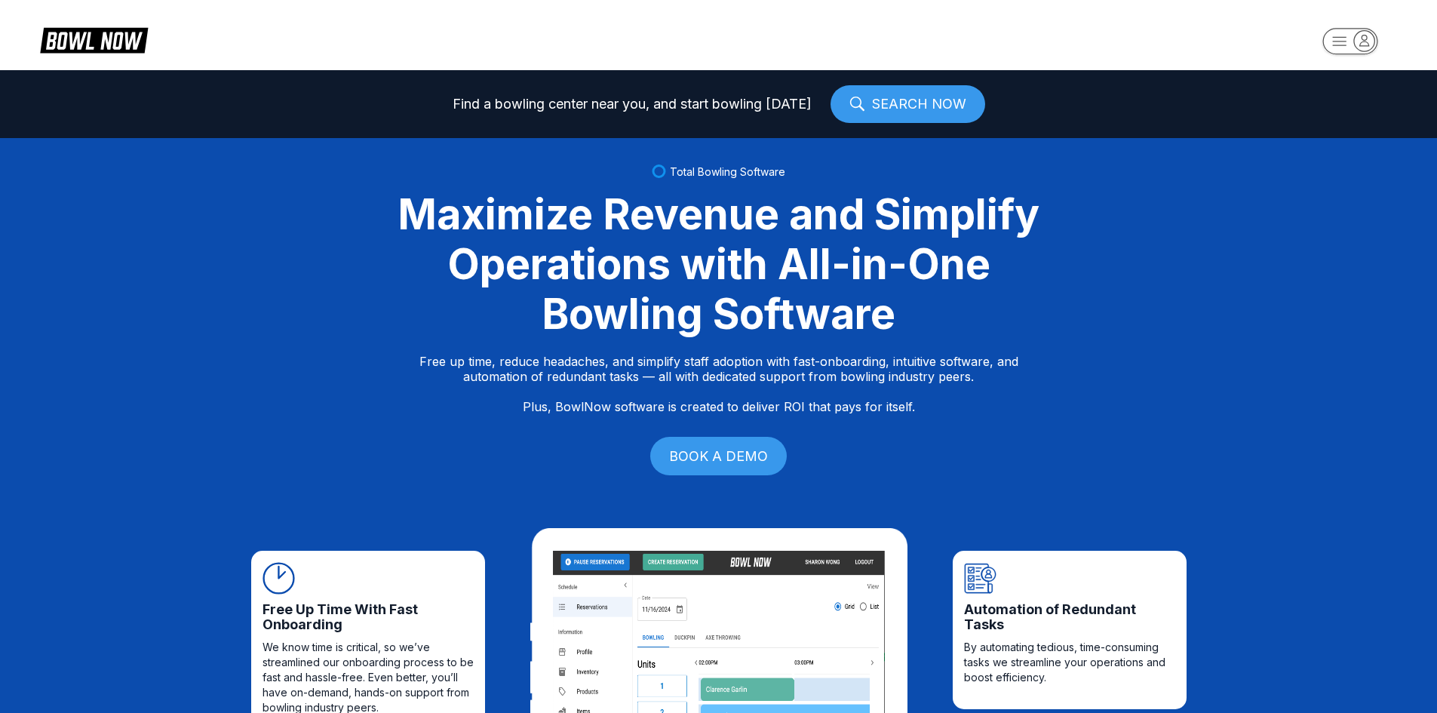
click at [1369, 39] on icon "button" at bounding box center [1364, 40] width 20 height 20
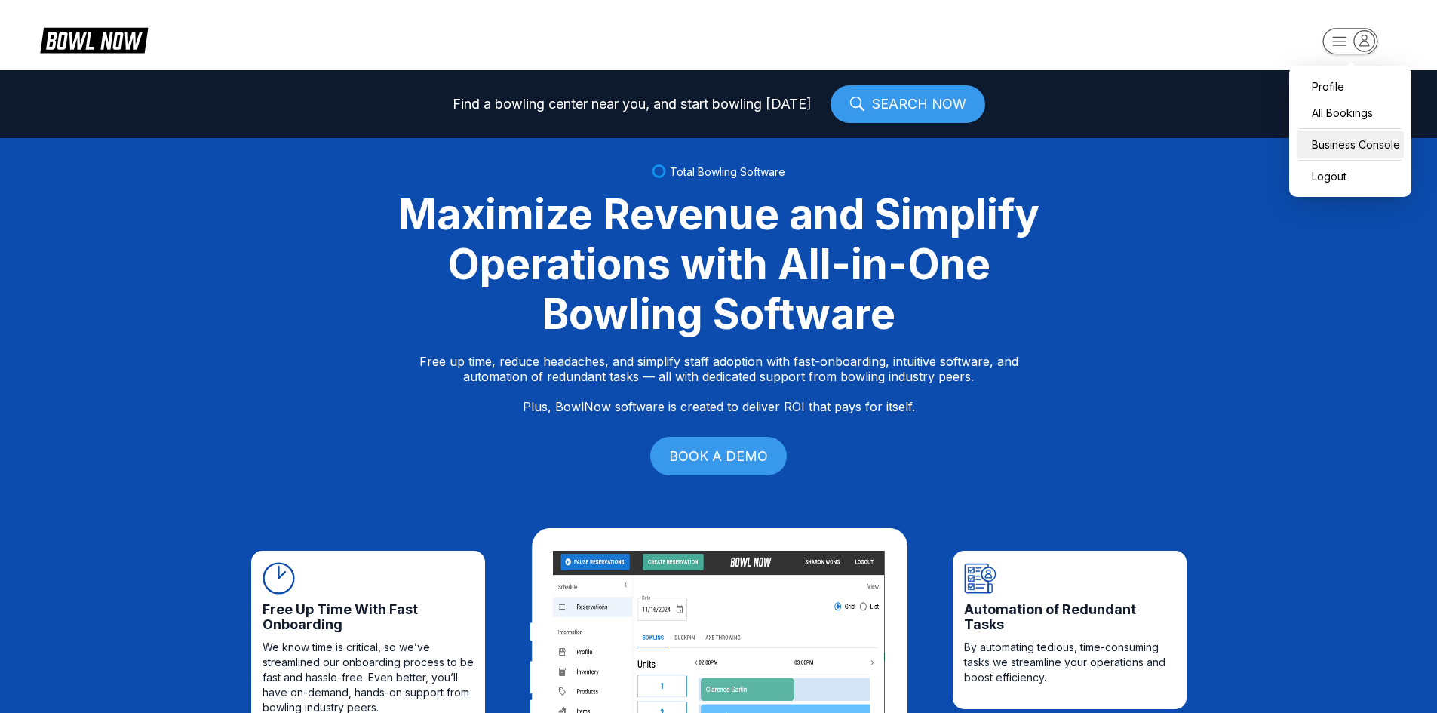
click at [1327, 154] on div "Business Console" at bounding box center [1349, 144] width 107 height 26
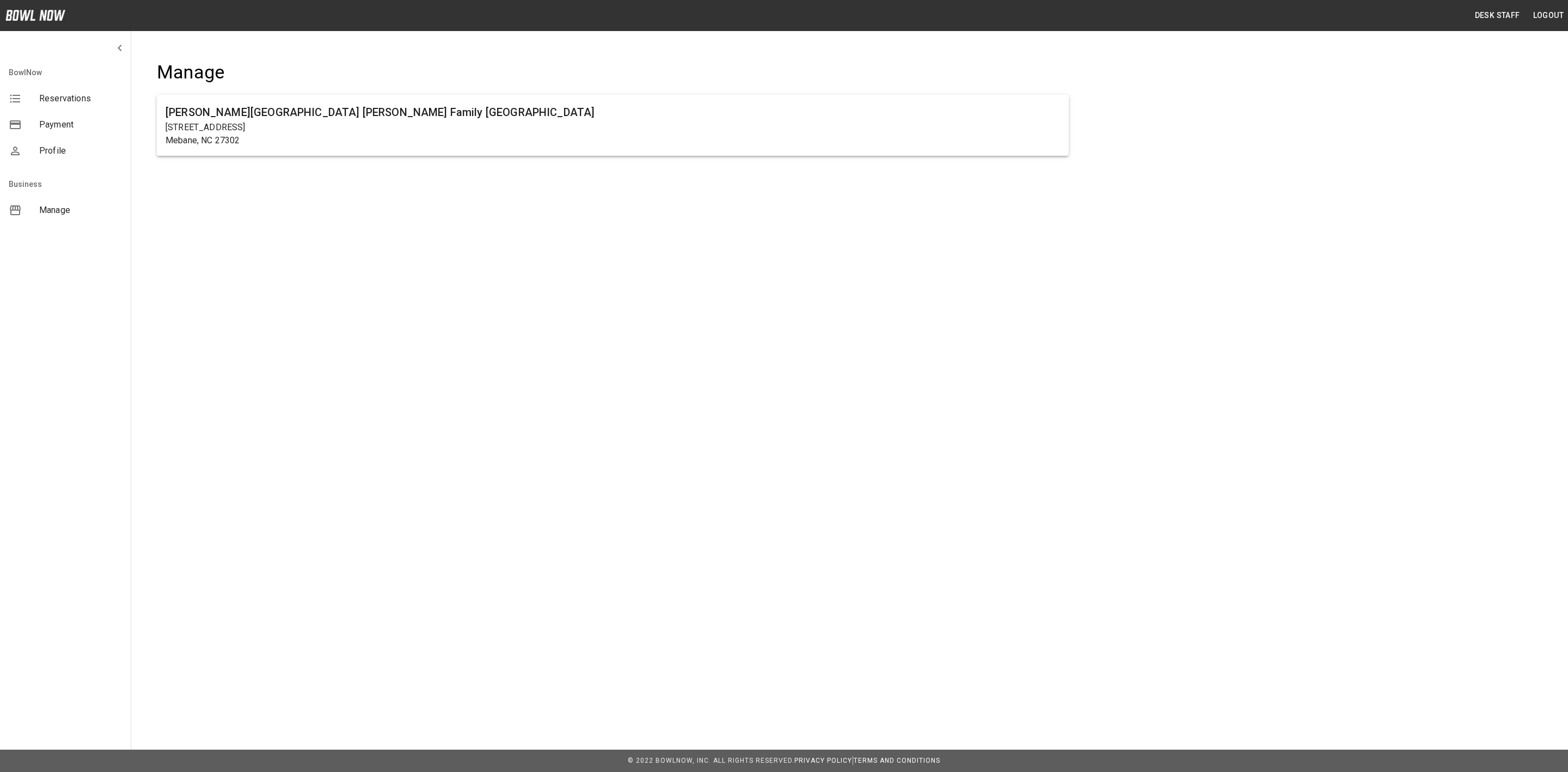
click at [287, 162] on ul "Buffaloe Lanes Mebane Family Bowling Center 103 South 5th Street Mebane, NC 273…" at bounding box center [612, 129] width 912 height 79
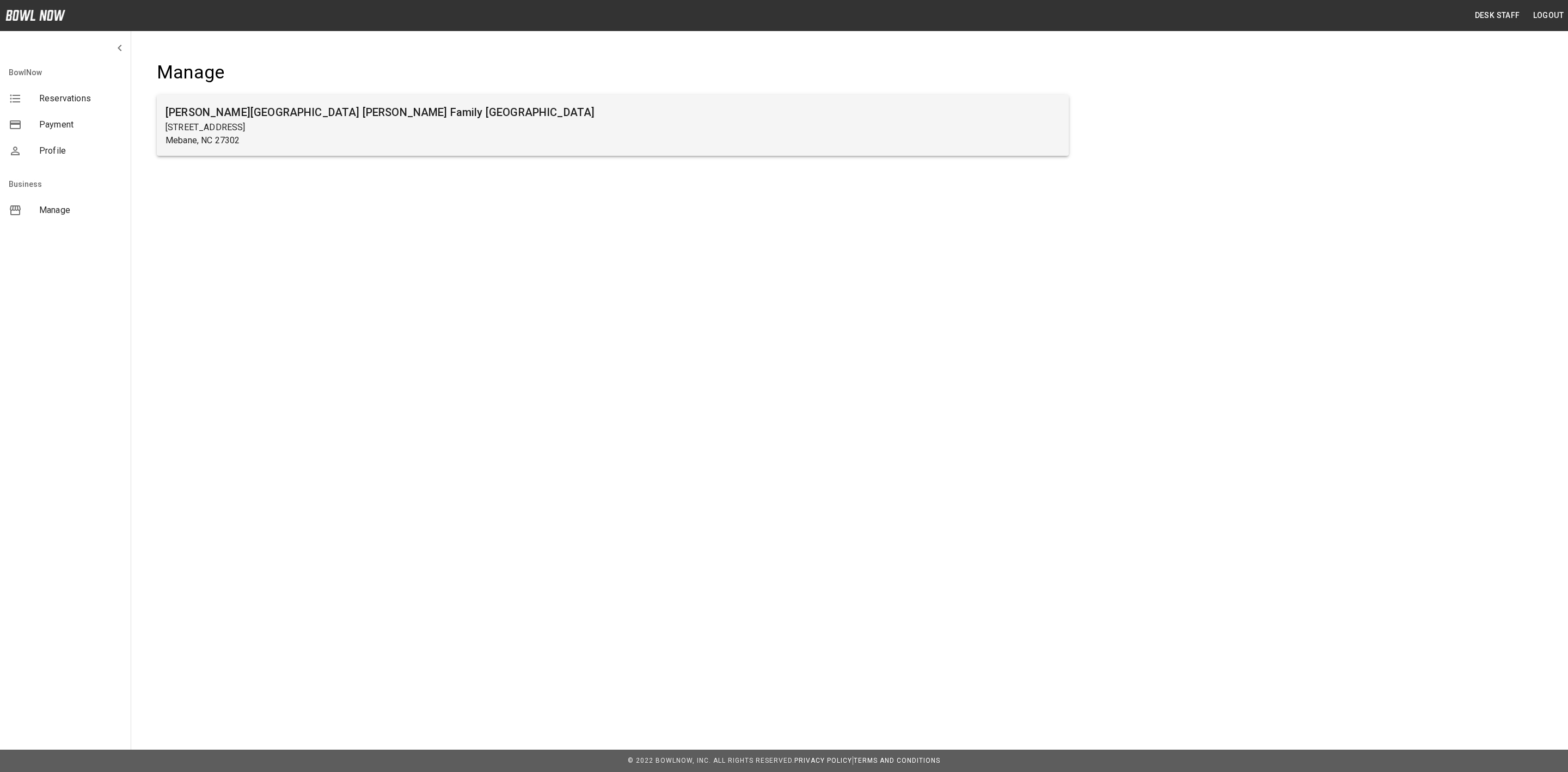
click at [287, 151] on div "Buffaloe Lanes Mebane Family Bowling Center 103 South 5th Street Mebane, NC 273…" at bounding box center [612, 125] width 912 height 61
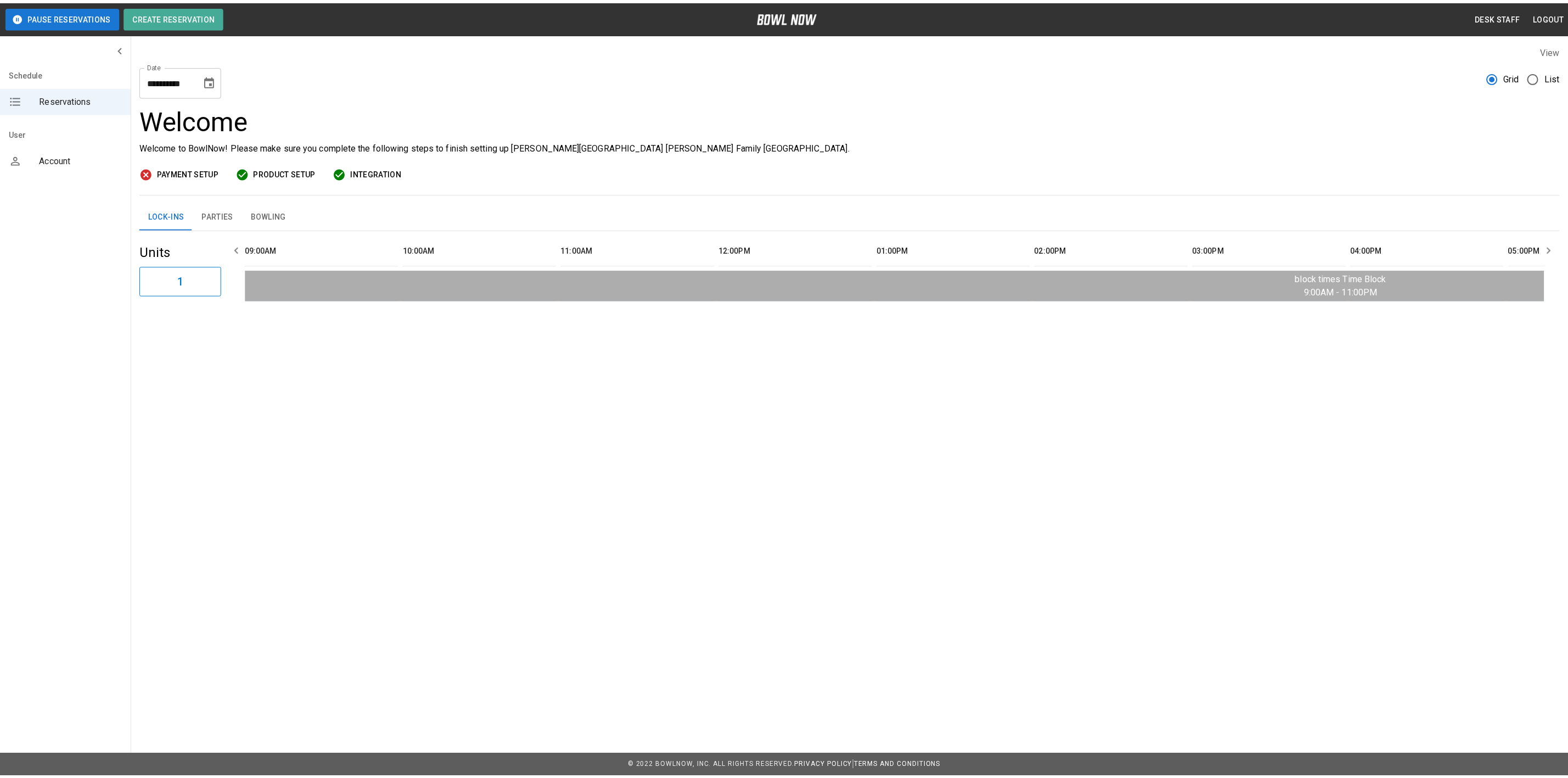
scroll to position [0, 1395]
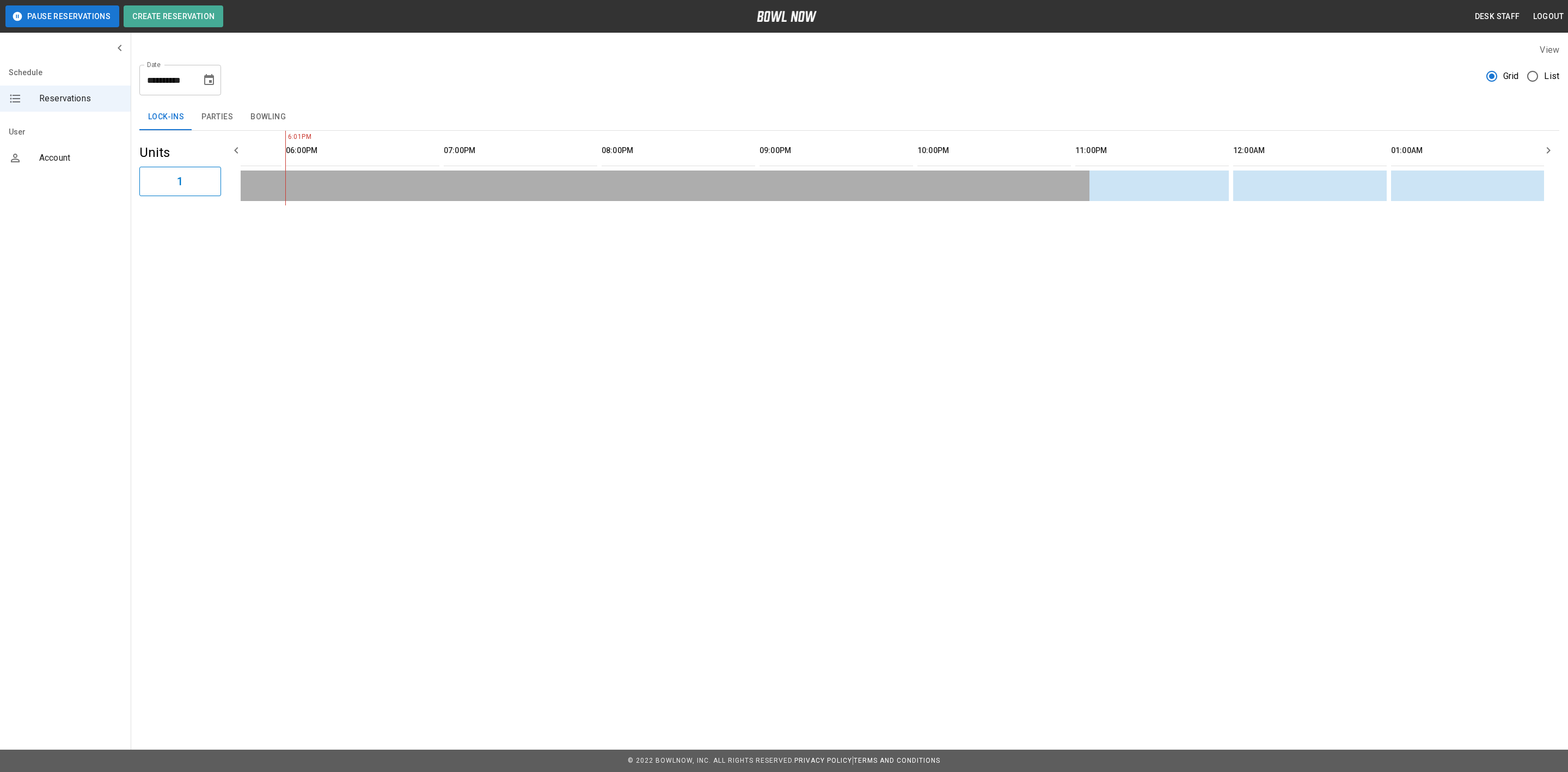
click at [214, 82] on icon "Choose date, selected date is Aug 10, 2025" at bounding box center [209, 79] width 10 height 11
click at [357, 230] on div "**********" at bounding box center [784, 136] width 1568 height 273
click at [253, 118] on button "Bowling" at bounding box center [268, 117] width 53 height 26
